Goal: Find specific page/section: Find specific page/section

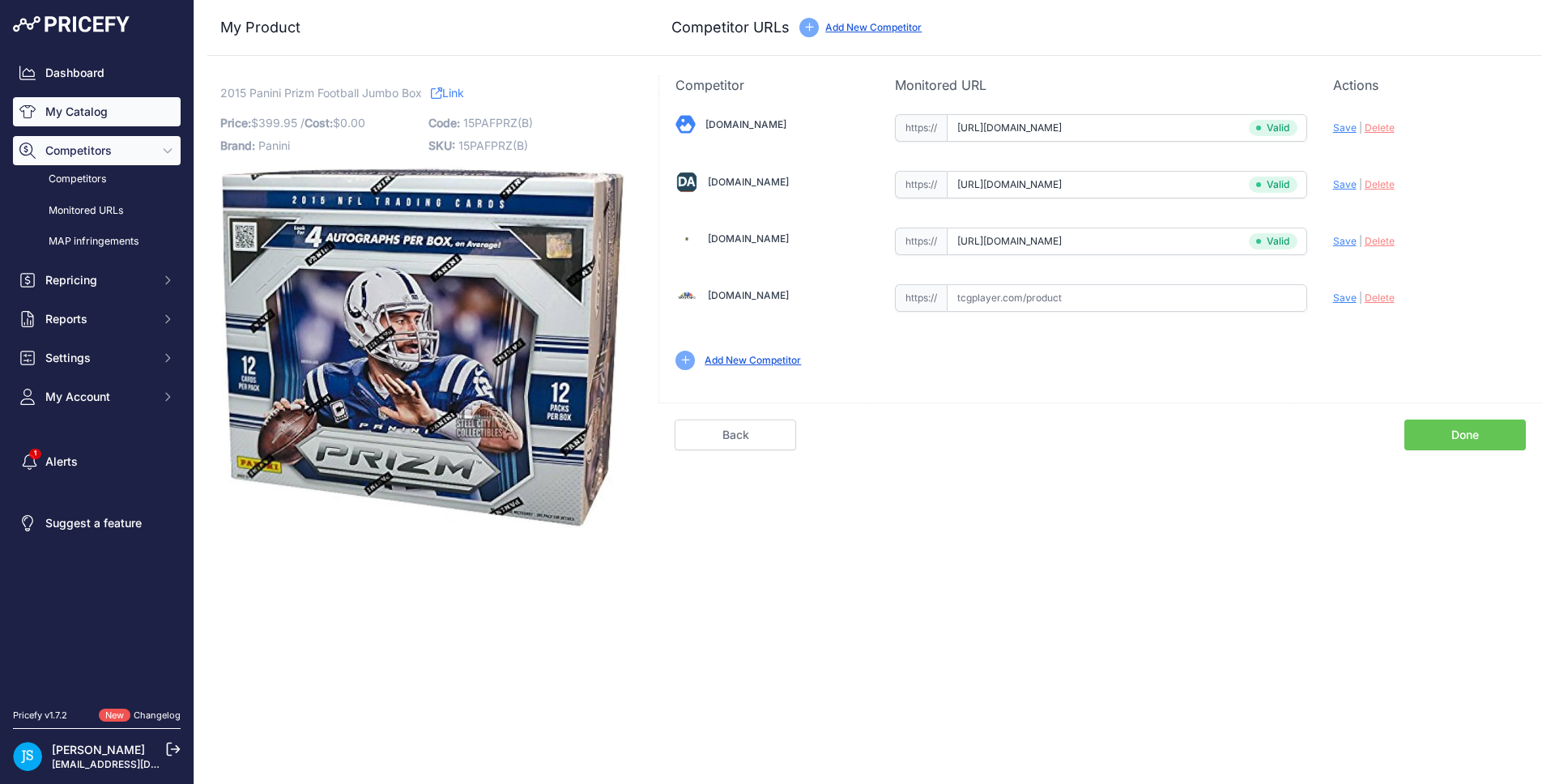
click at [52, 110] on link "My Catalog" at bounding box center [96, 111] width 168 height 29
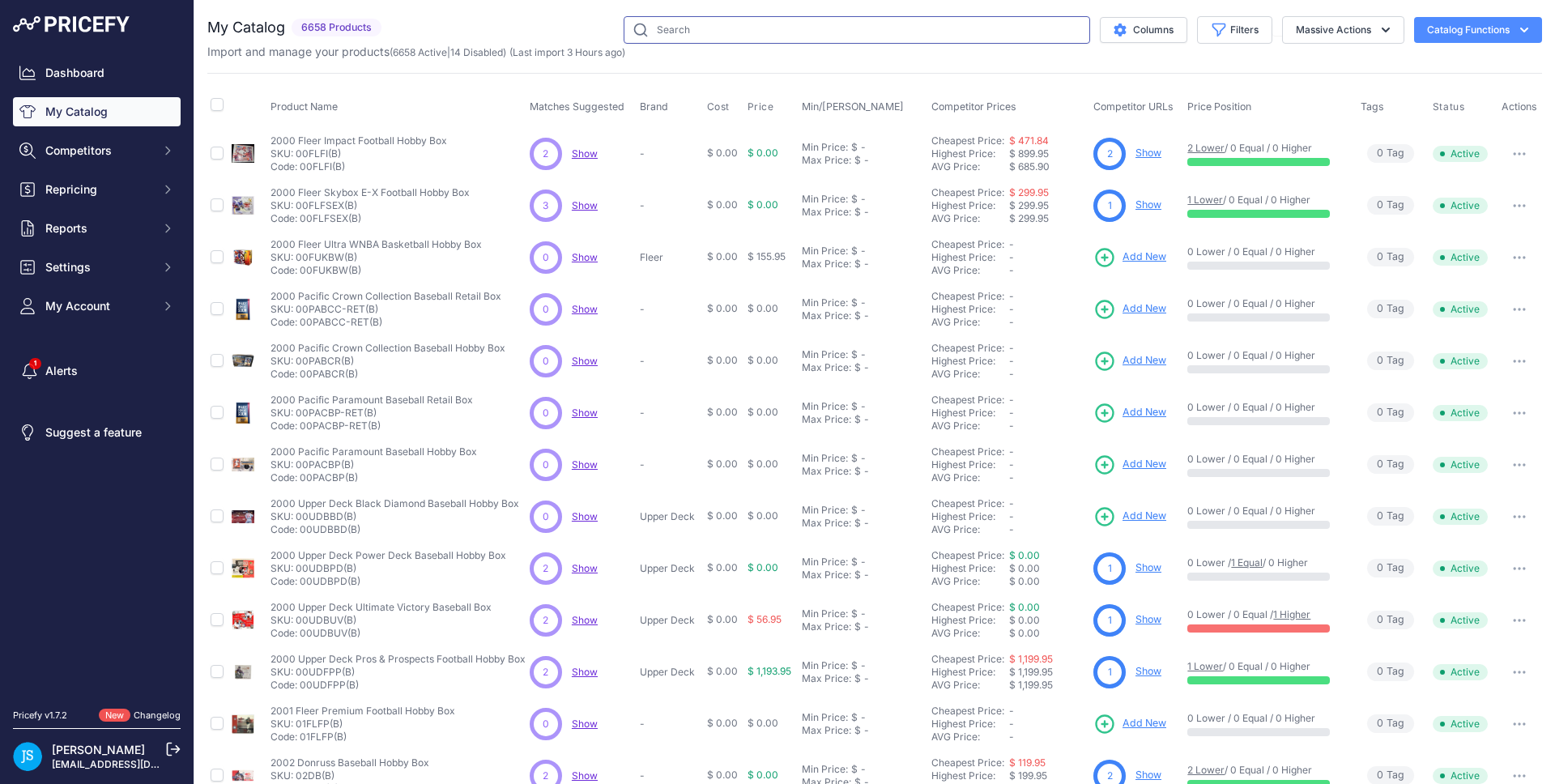
click at [694, 20] on input "text" at bounding box center [857, 30] width 466 height 27
type input "2025 panini donruss football hobby"
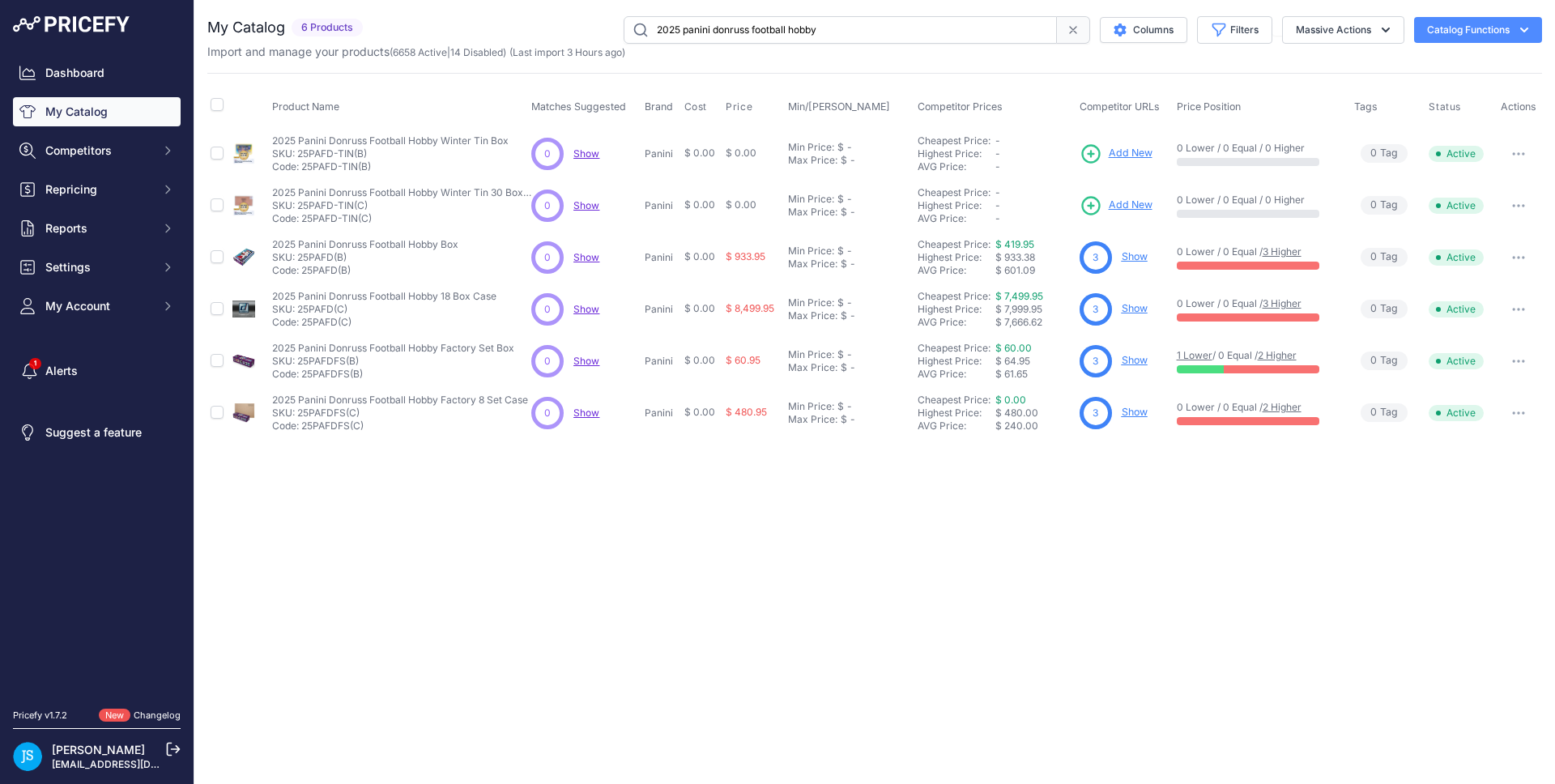
click at [715, 35] on input "2025 panini donruss football hobby" at bounding box center [840, 30] width 433 height 27
click at [1069, 471] on div "Close You are not connected to the internet." at bounding box center [875, 392] width 1360 height 784
click at [1132, 256] on link "Show" at bounding box center [1135, 255] width 26 height 12
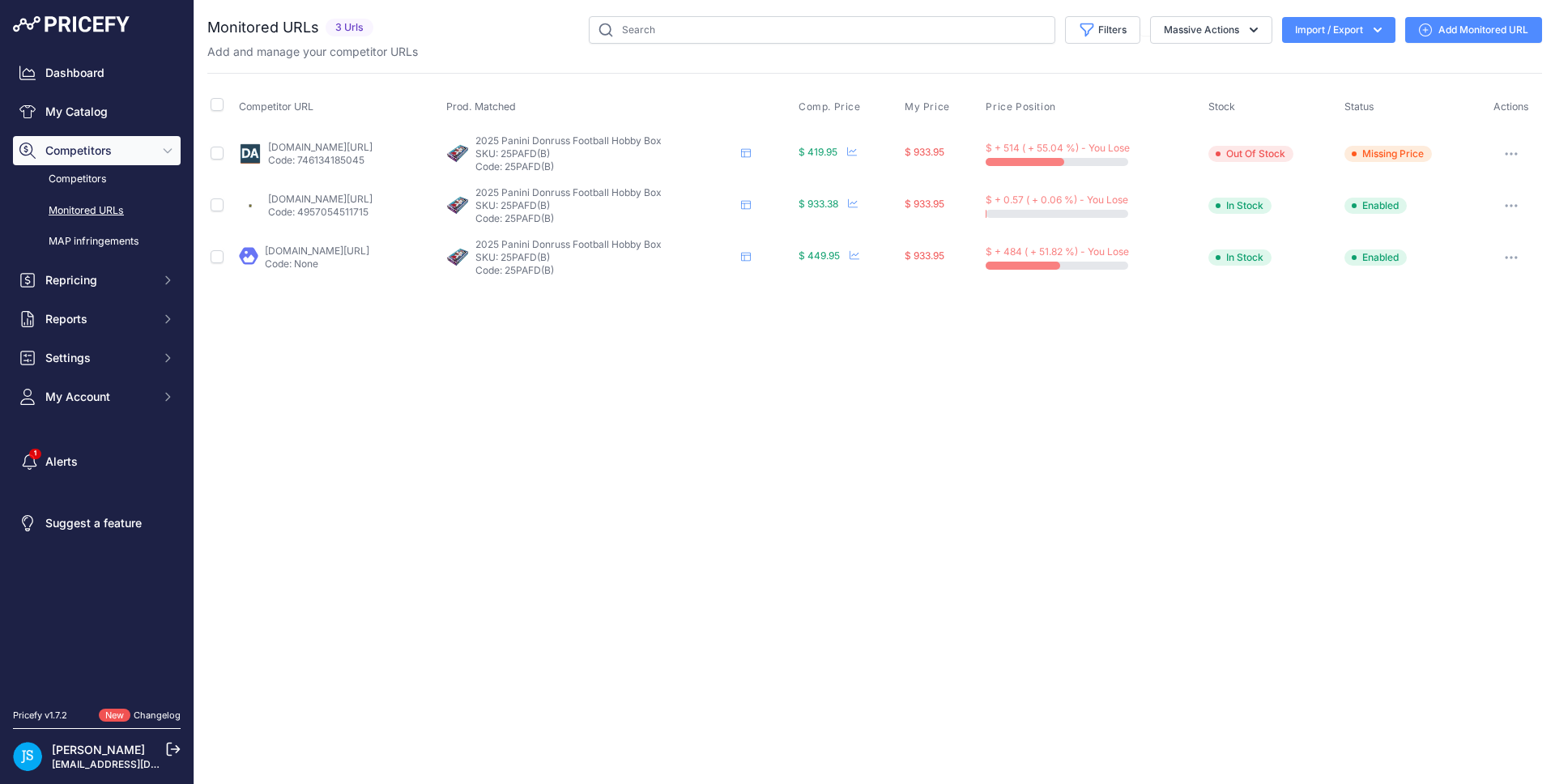
click at [724, 585] on div "Close You are not connected to the internet." at bounding box center [875, 392] width 1360 height 784
